Goal: Book appointment/travel/reservation

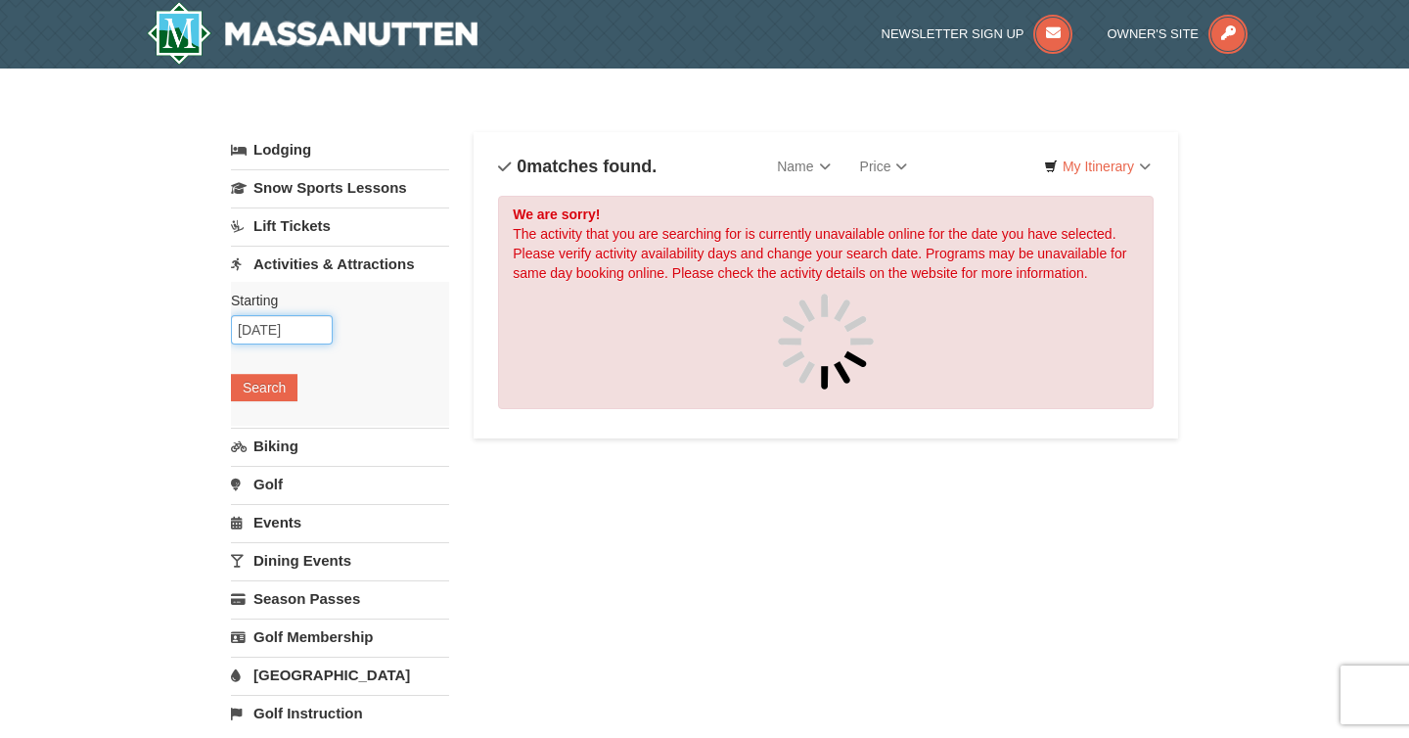
click at [299, 325] on input "10/11/2025" at bounding box center [282, 329] width 102 height 29
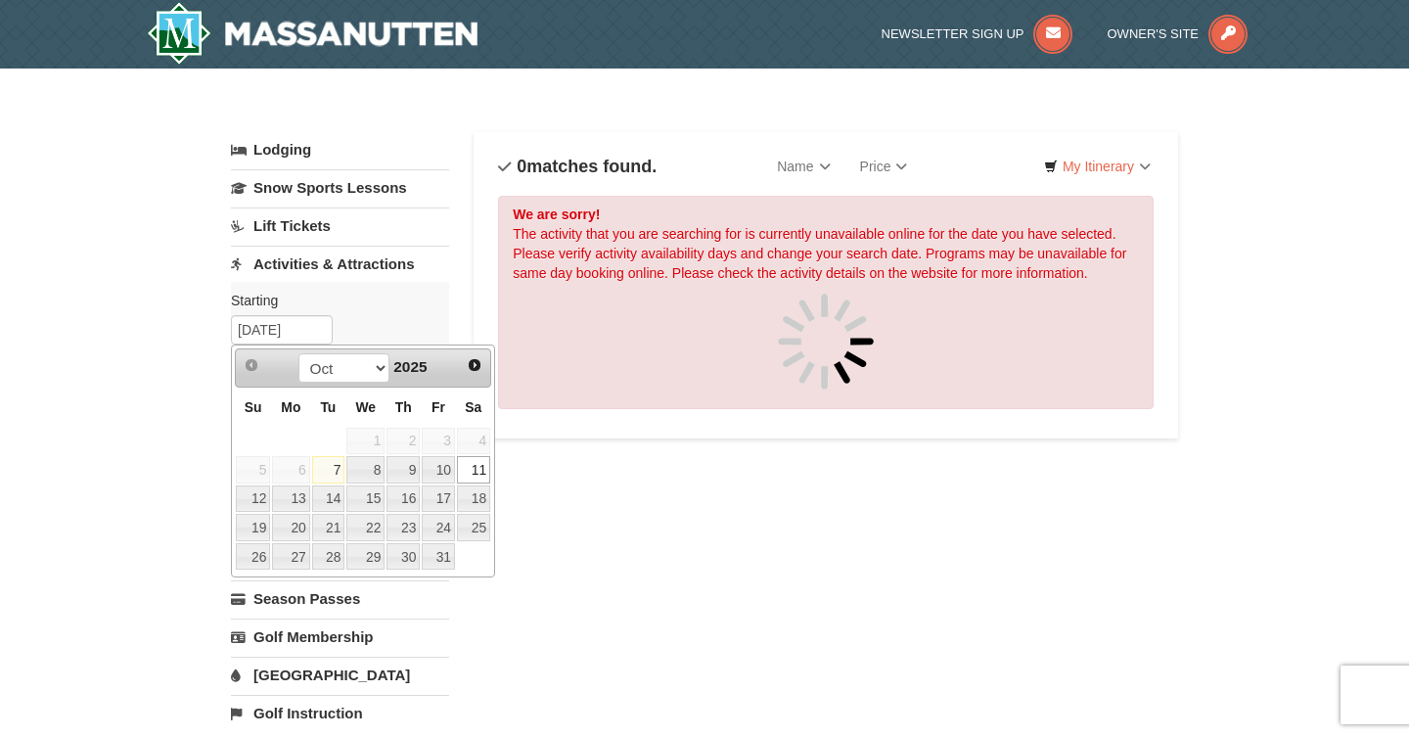
click at [474, 477] on link "11" at bounding box center [473, 469] width 33 height 27
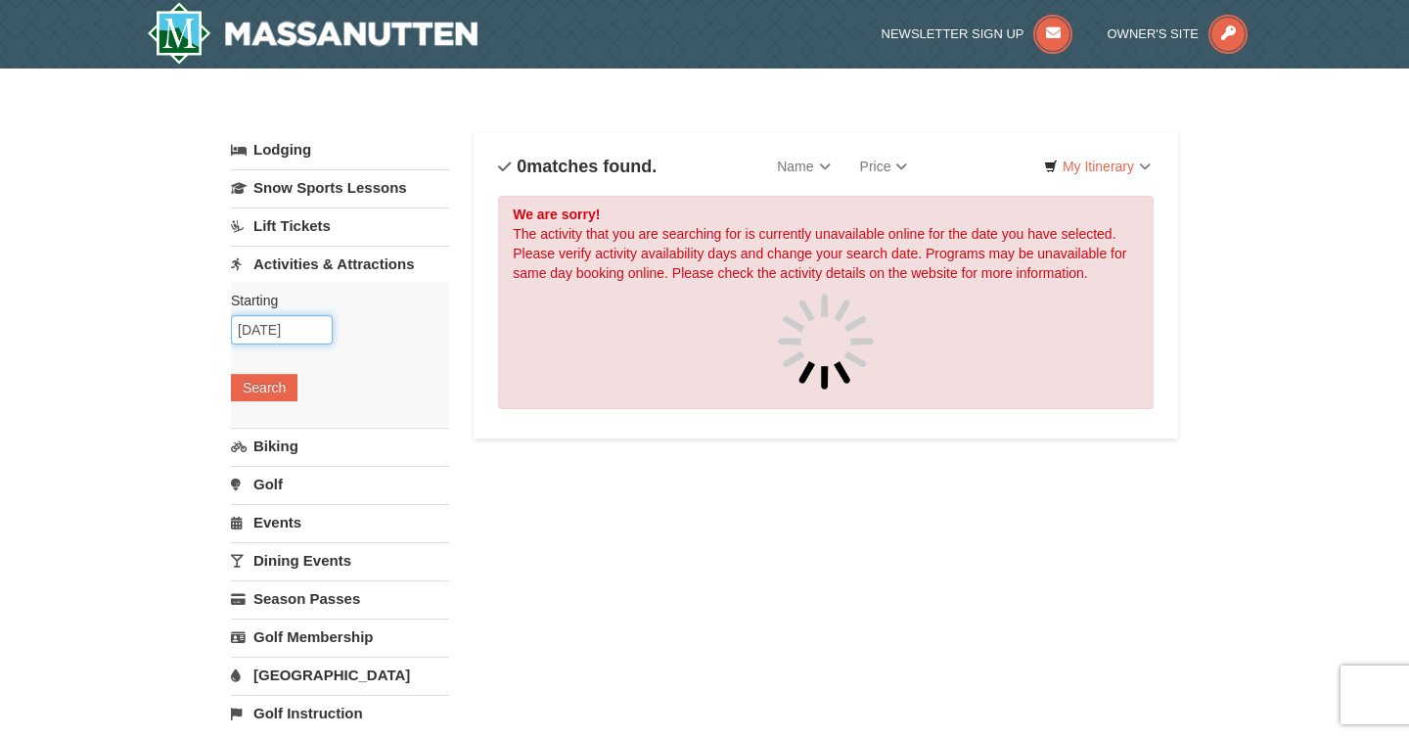
click at [307, 324] on input "10/11/2025" at bounding box center [282, 329] width 102 height 29
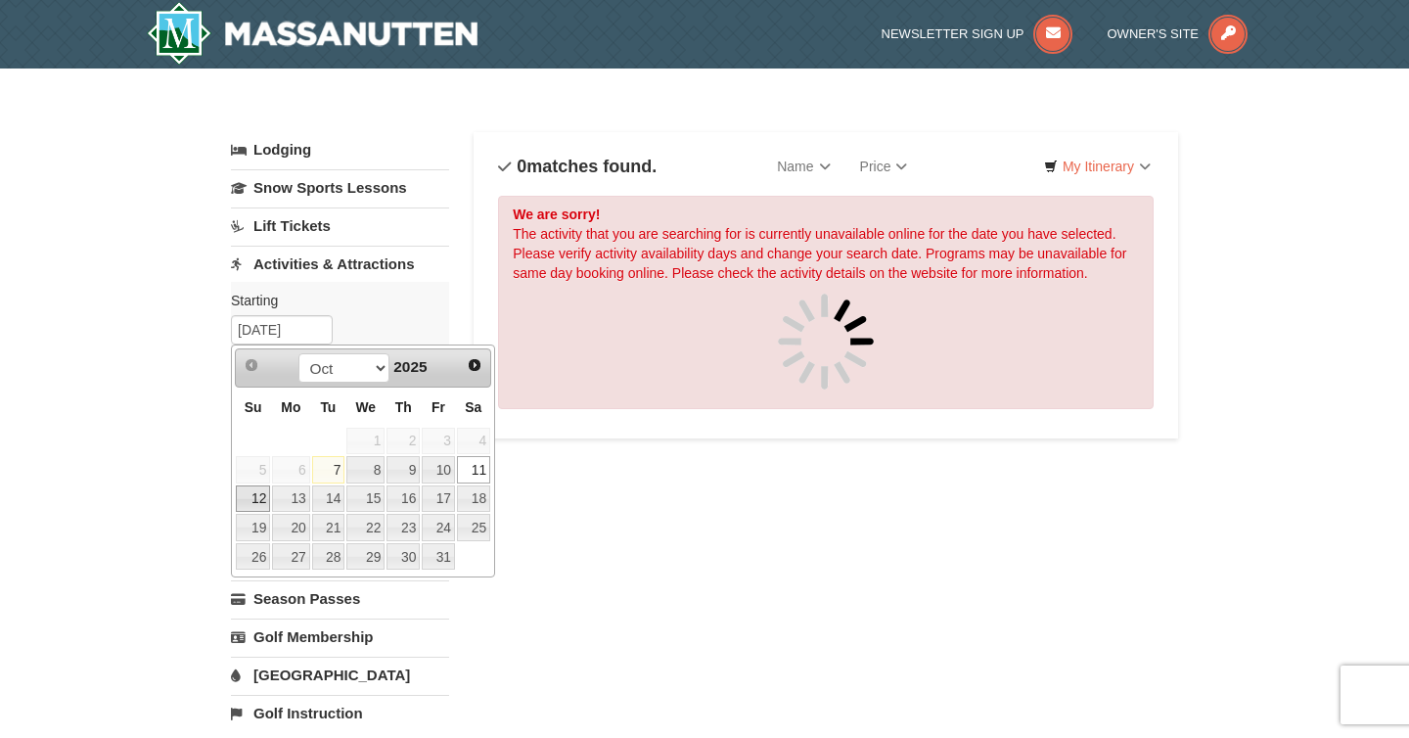
click at [259, 499] on link "12" at bounding box center [253, 498] width 34 height 27
type input "10/12/2025"
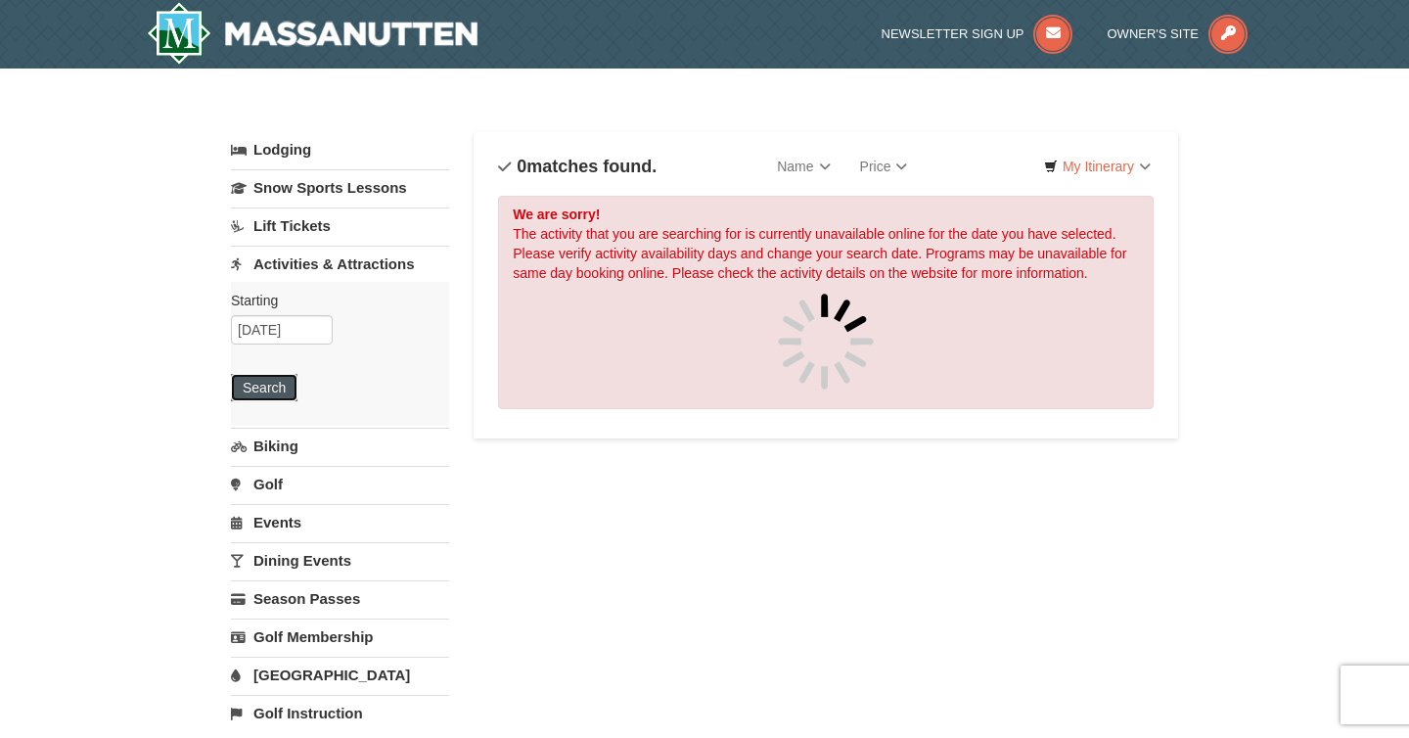
click at [266, 393] on button "Search" at bounding box center [264, 387] width 67 height 27
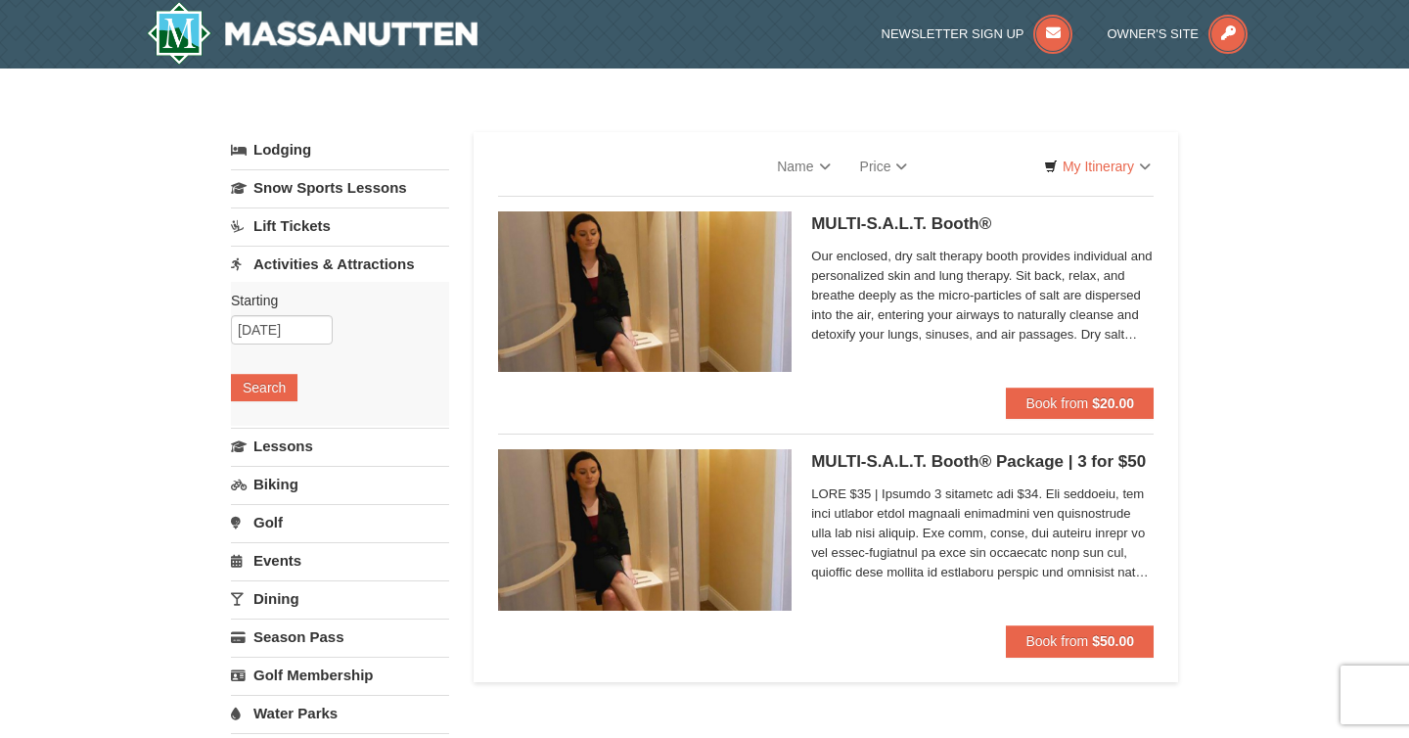
select select "10"
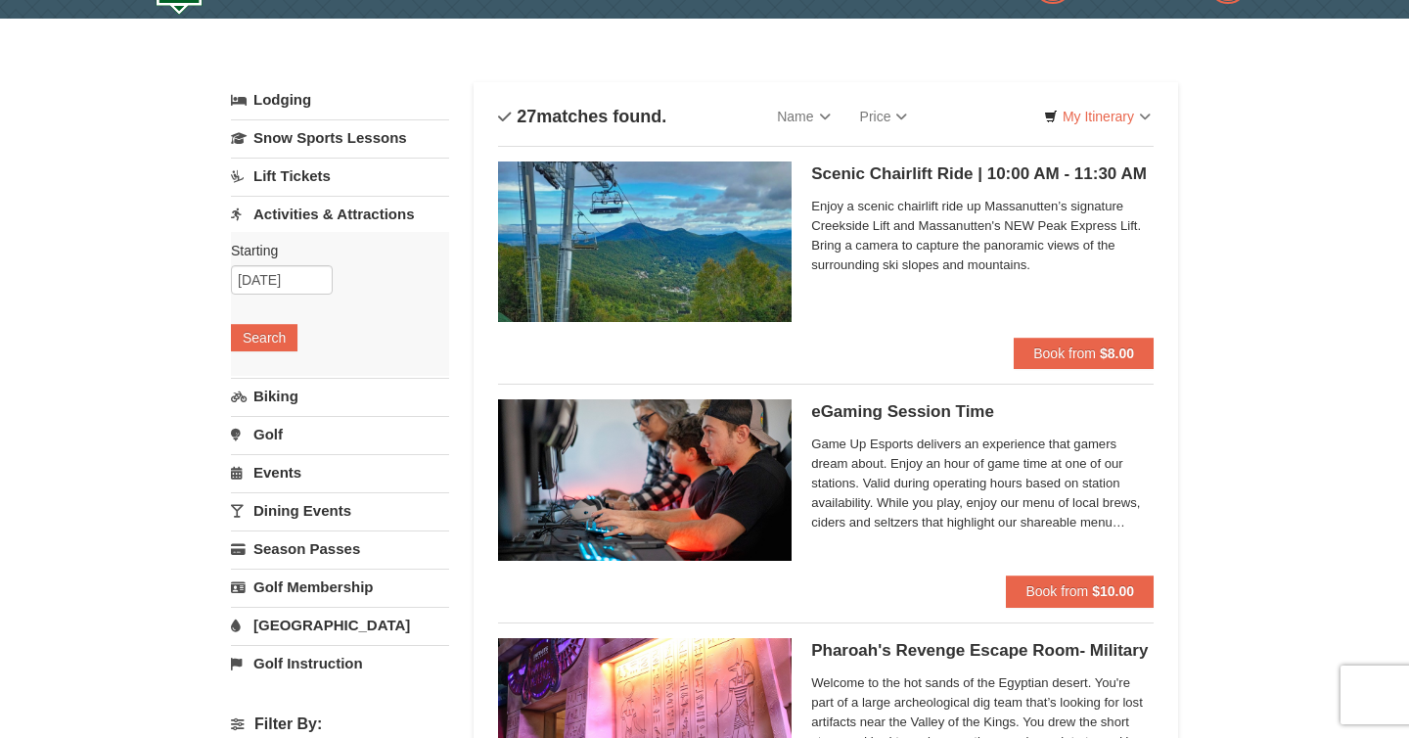
scroll to position [57, 0]
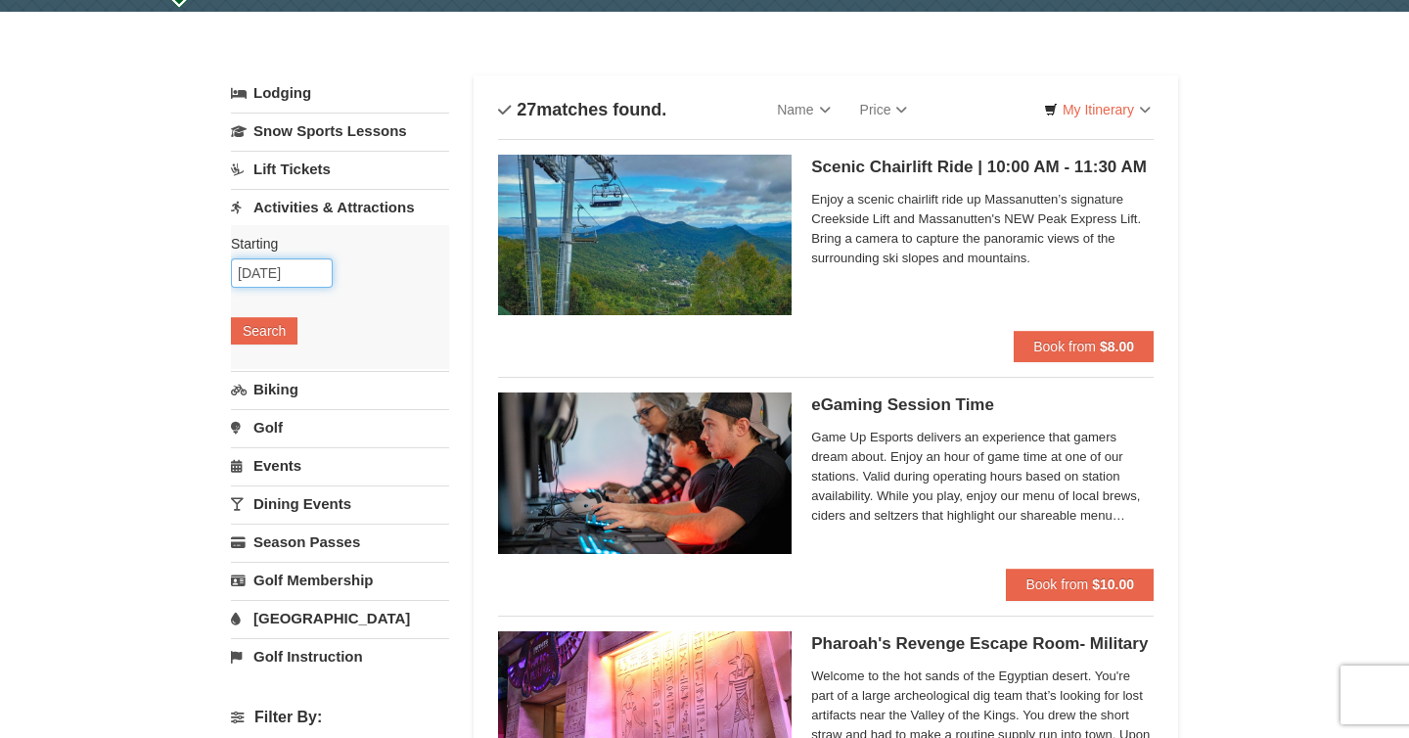
click at [300, 271] on input "10/12/2025" at bounding box center [282, 272] width 102 height 29
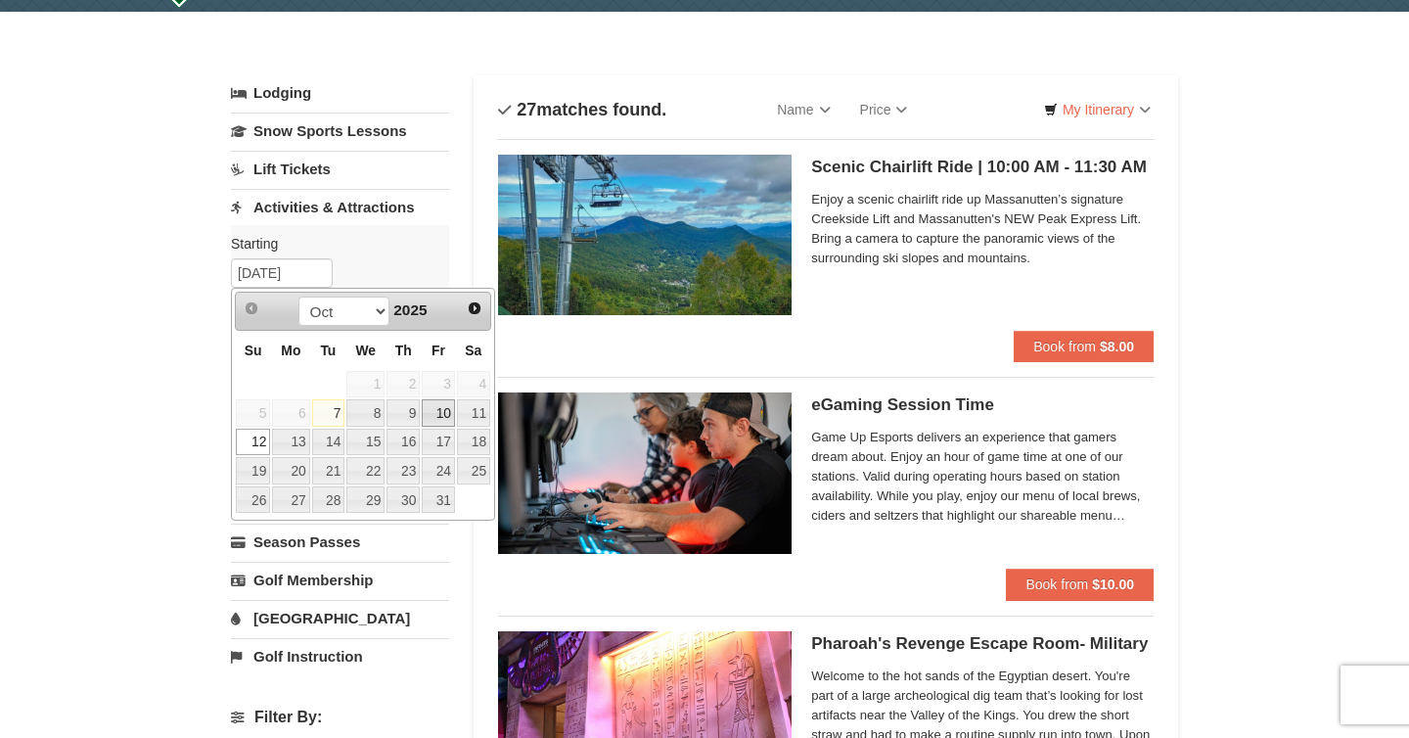
click at [450, 412] on link "10" at bounding box center [438, 412] width 33 height 27
type input "10/10/2025"
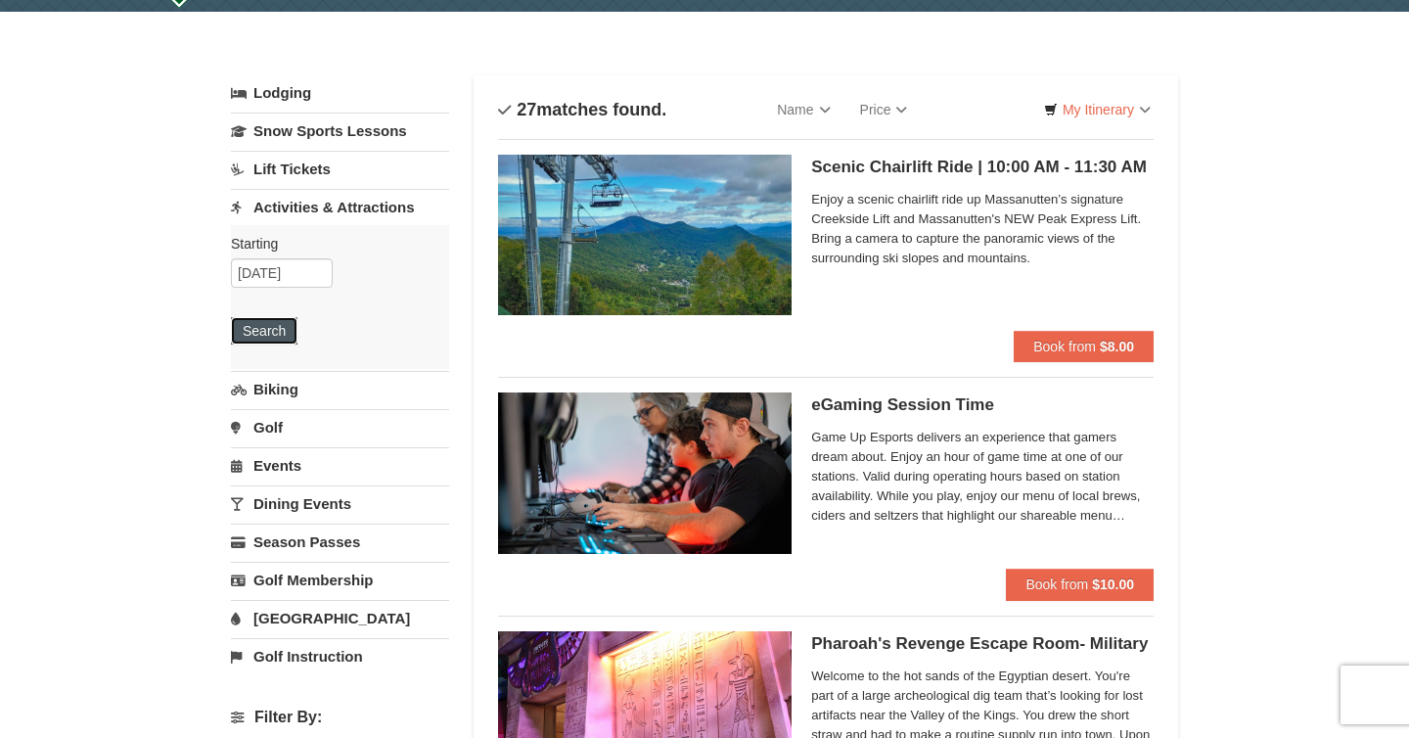
click at [269, 322] on button "Search" at bounding box center [264, 330] width 67 height 27
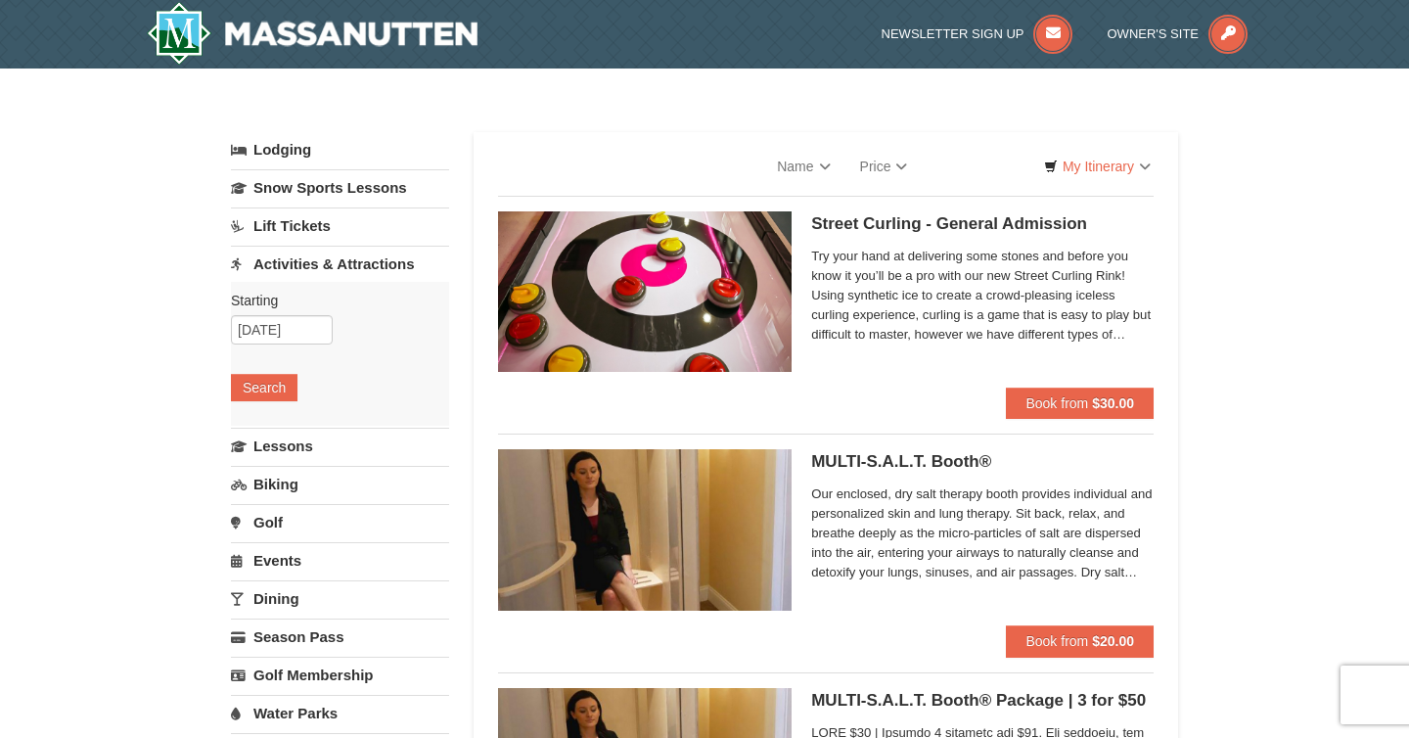
select select "10"
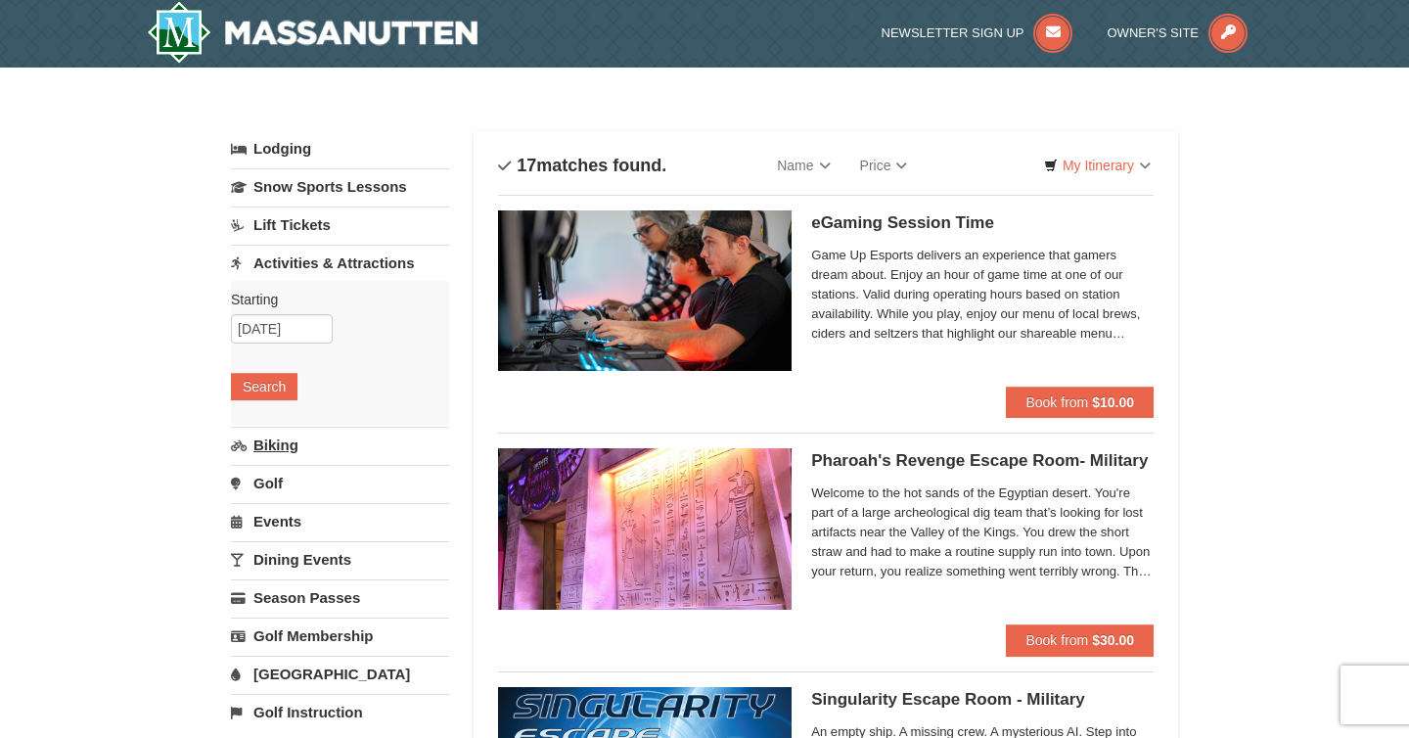
scroll to position [5, 0]
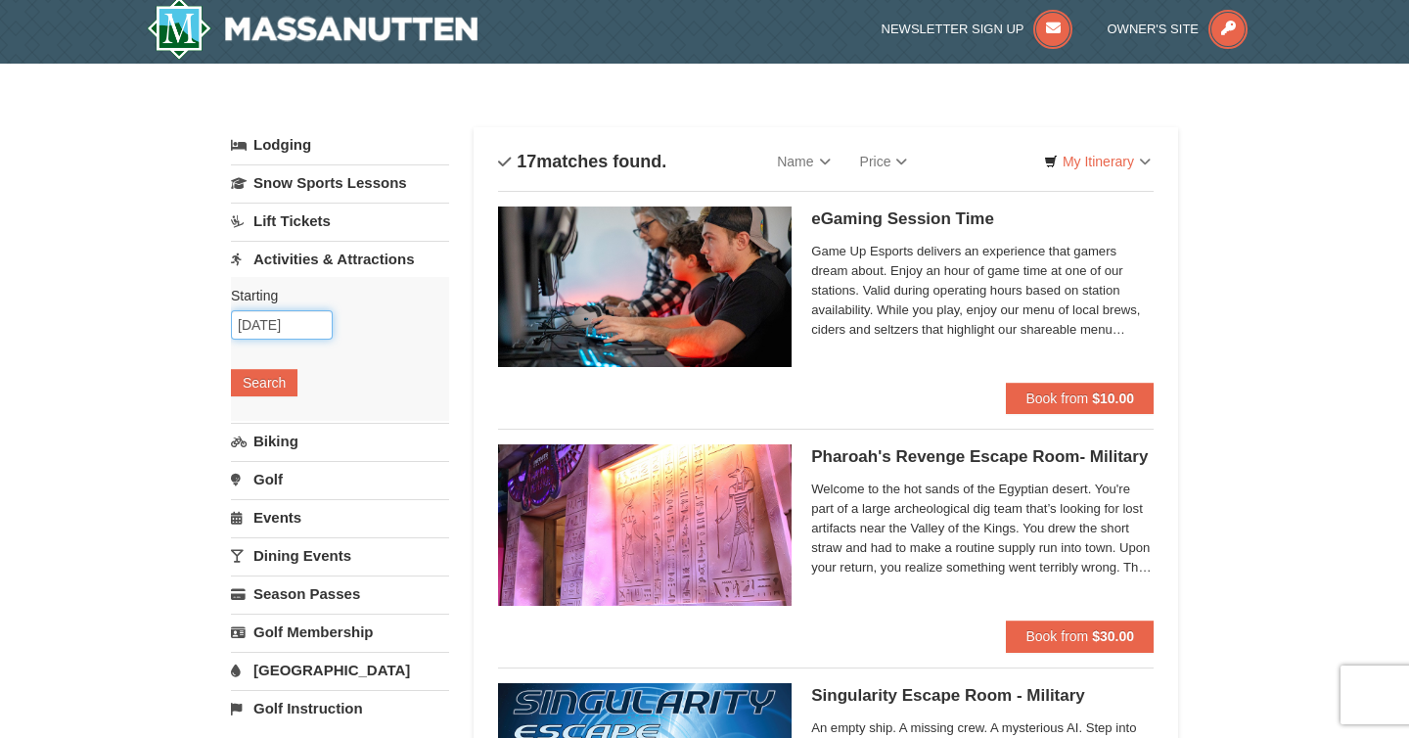
click at [309, 338] on input "[DATE]" at bounding box center [282, 324] width 102 height 29
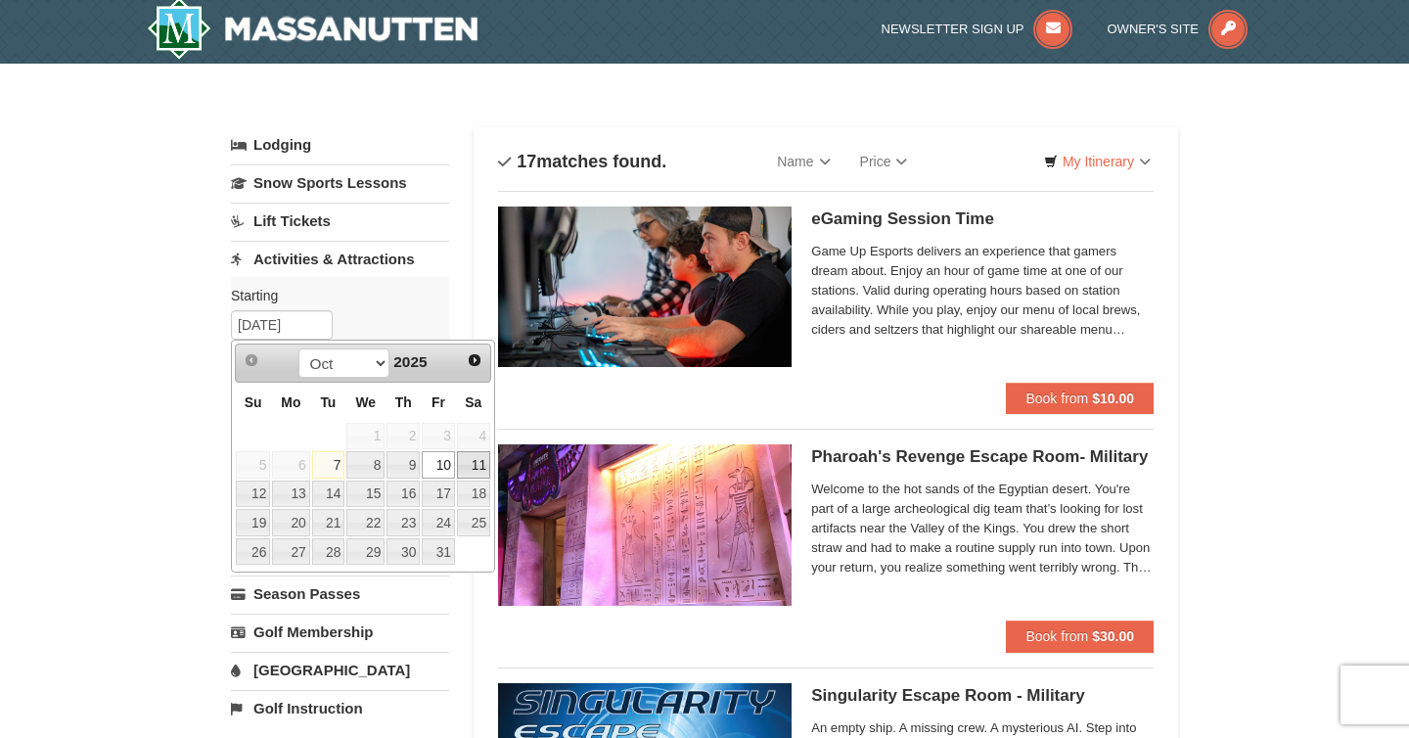
click at [481, 460] on link "11" at bounding box center [473, 464] width 33 height 27
type input "10/11/2025"
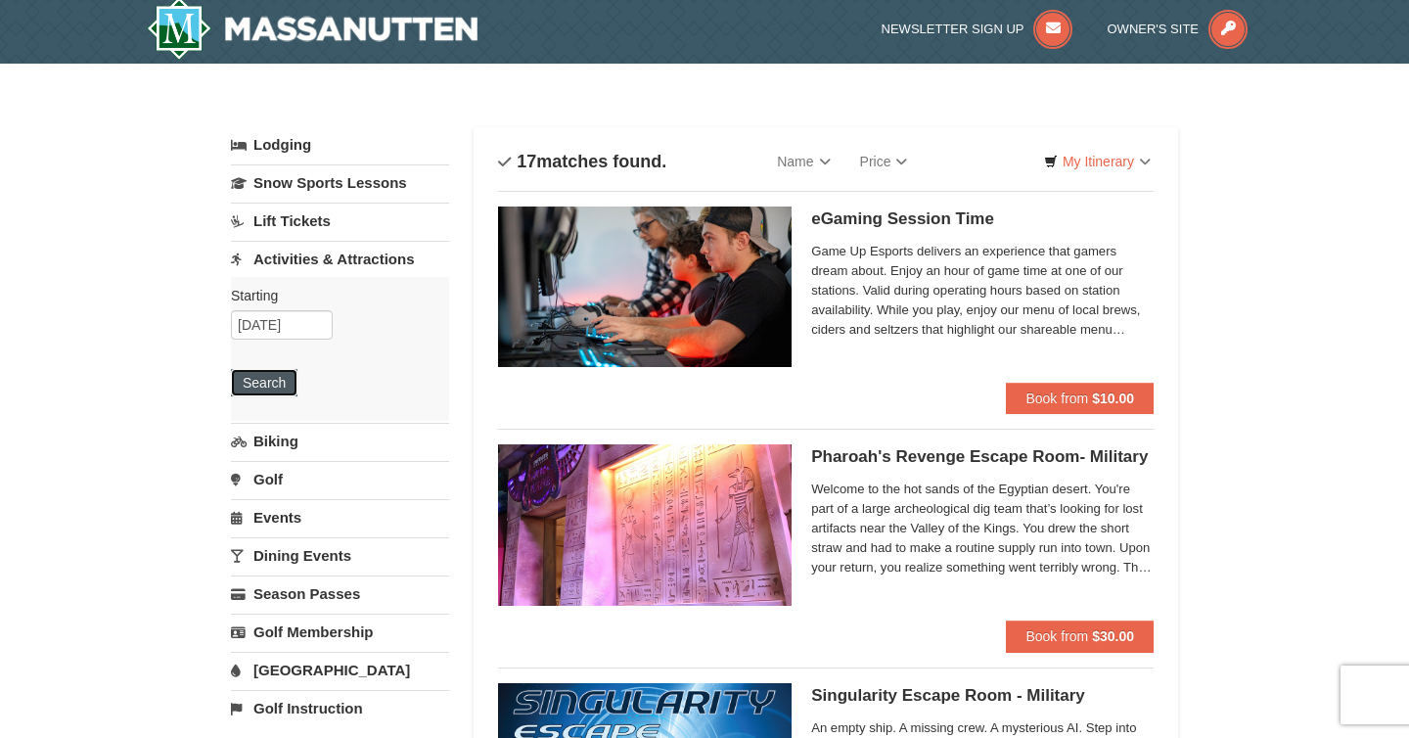
click at [271, 382] on button "Search" at bounding box center [264, 382] width 67 height 27
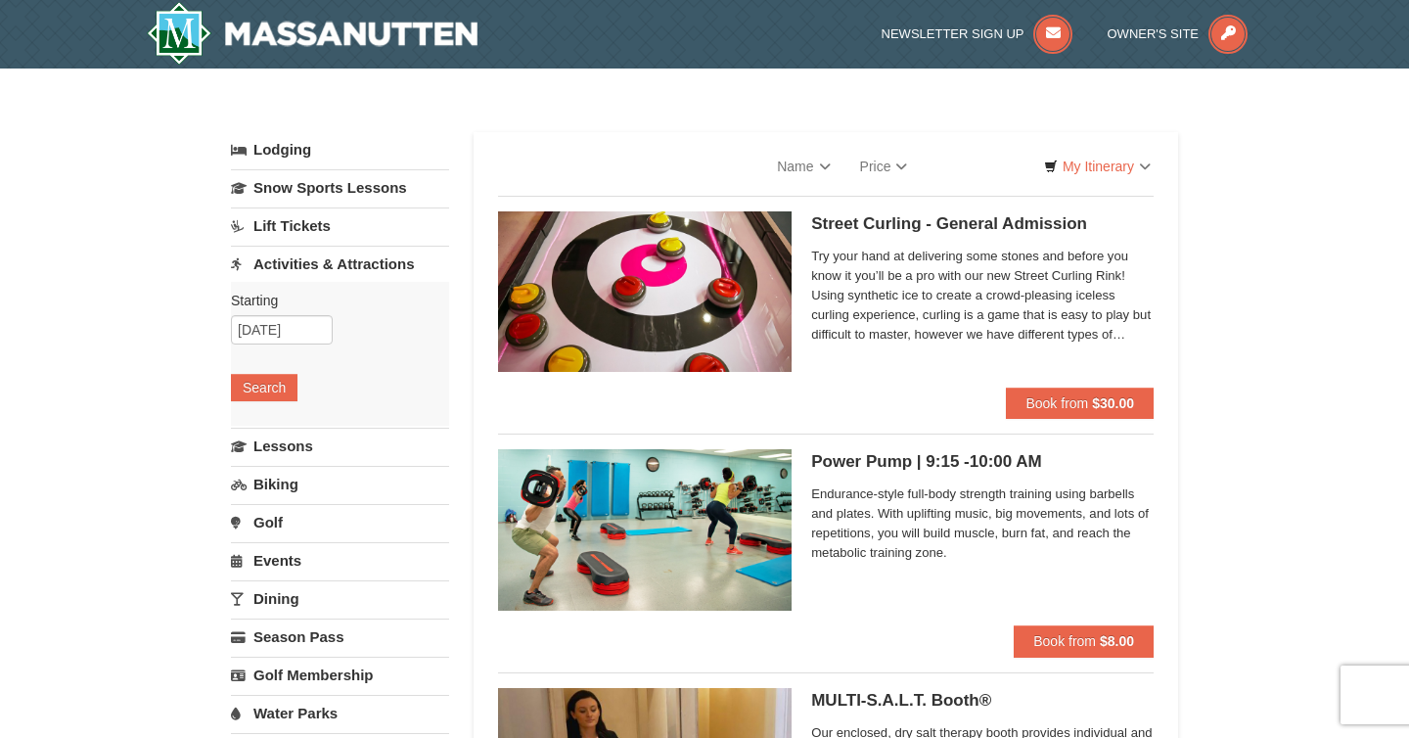
select select "10"
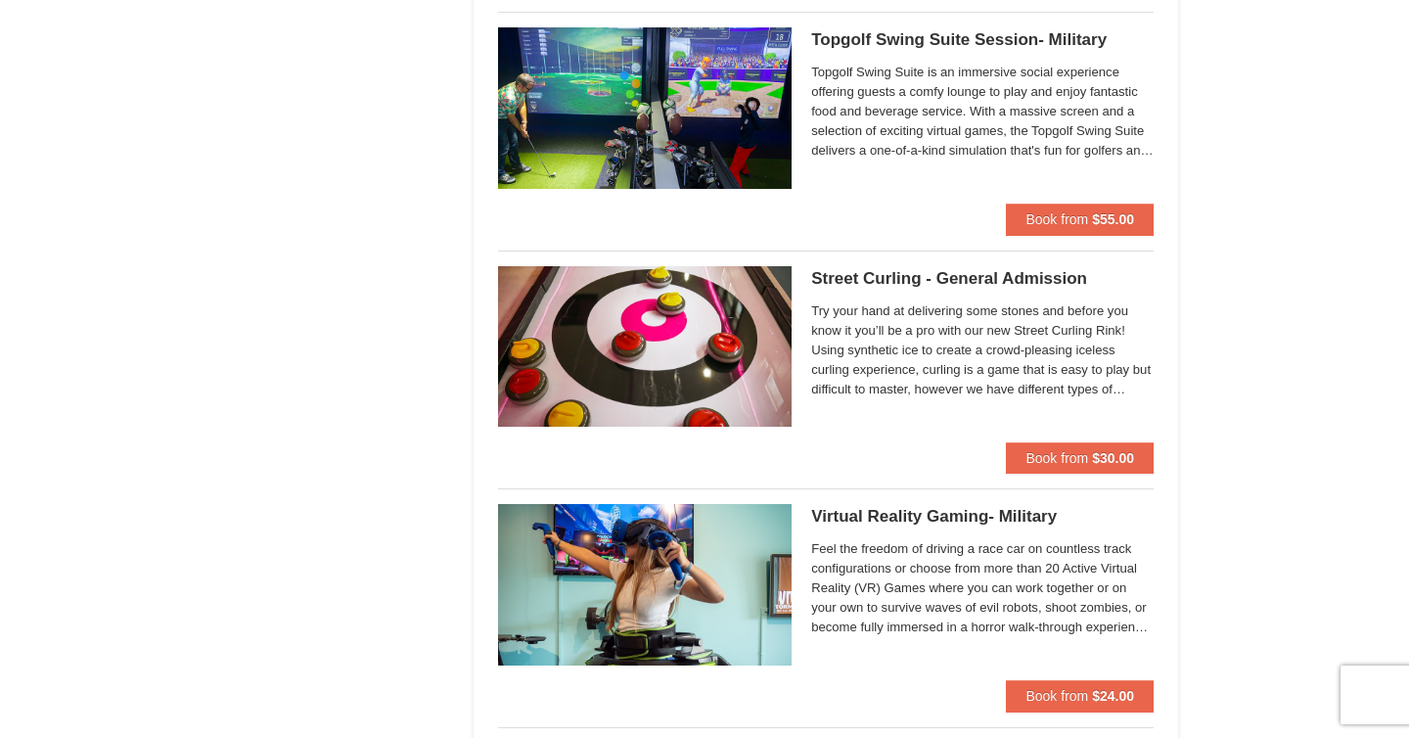
scroll to position [2559, 0]
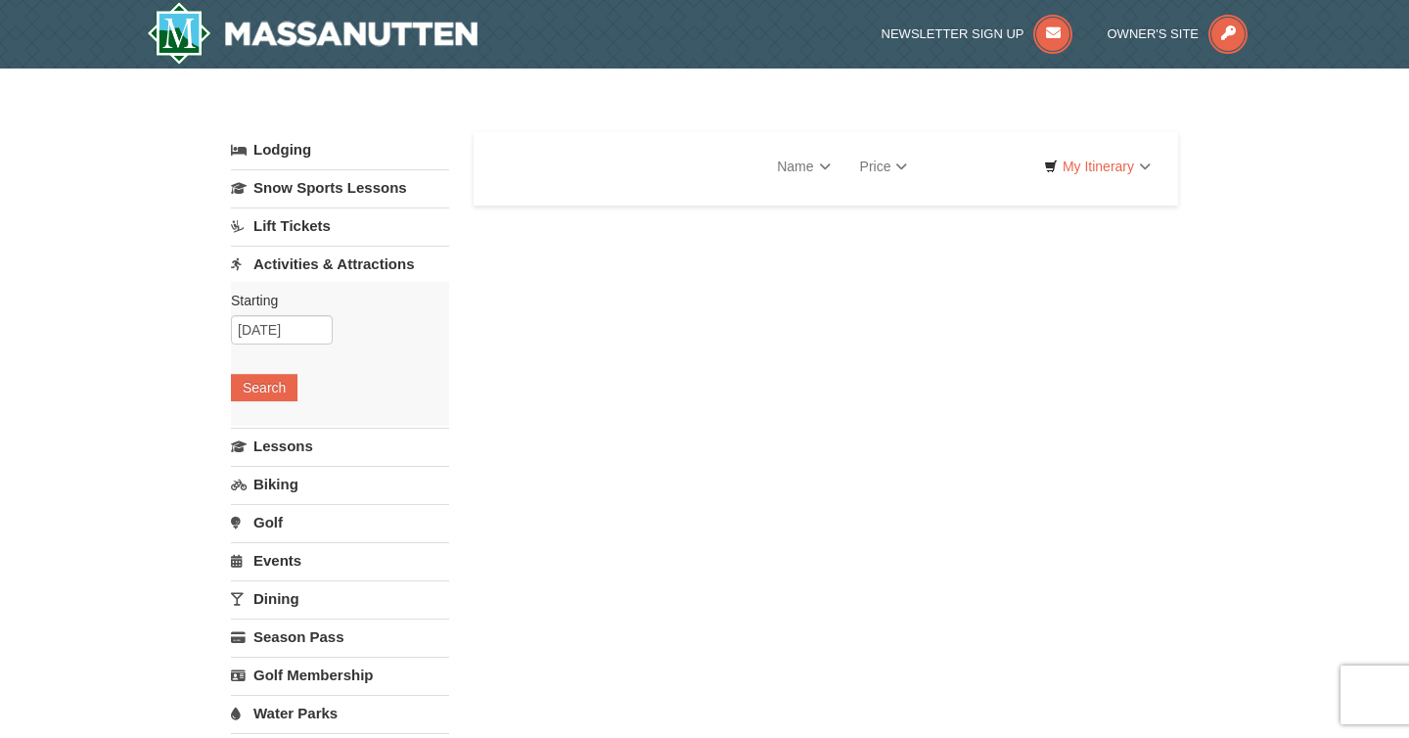
select select "10"
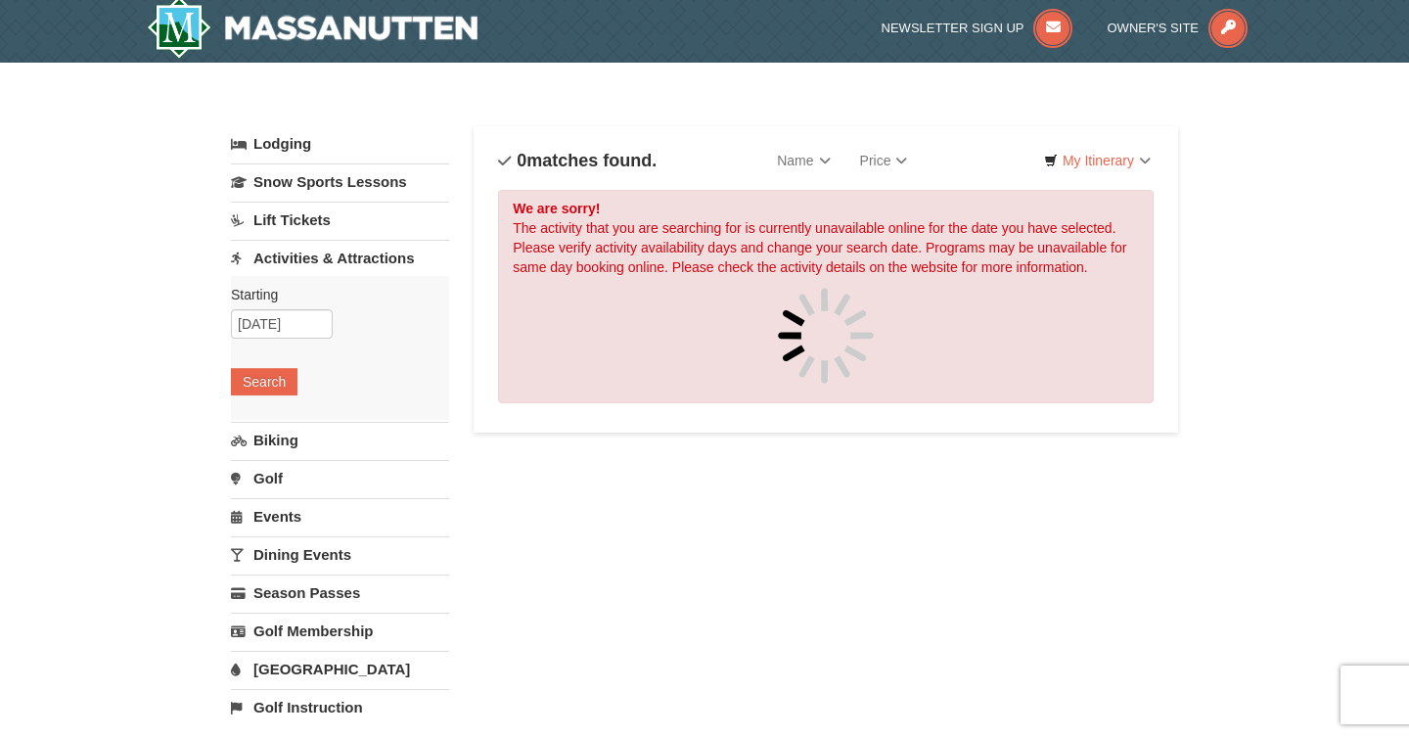
scroll to position [98, 0]
